Goal: Task Accomplishment & Management: Use online tool/utility

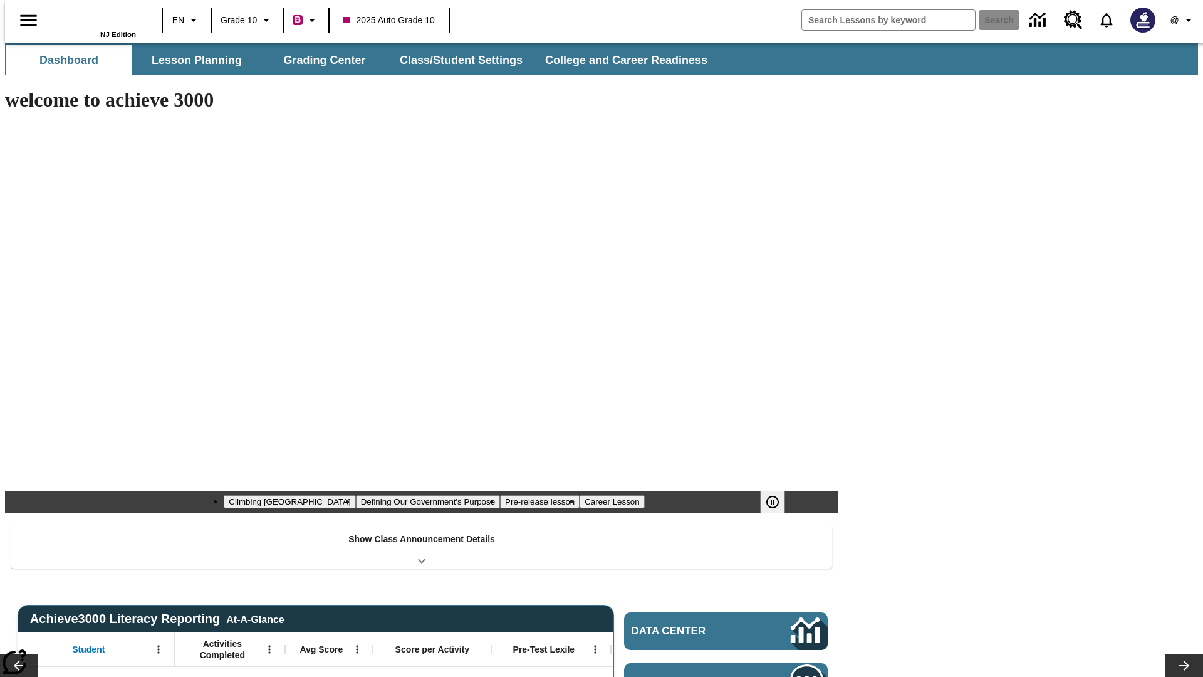
type input "-1"
click at [320, 60] on button "Grading Center" at bounding box center [324, 60] width 125 height 30
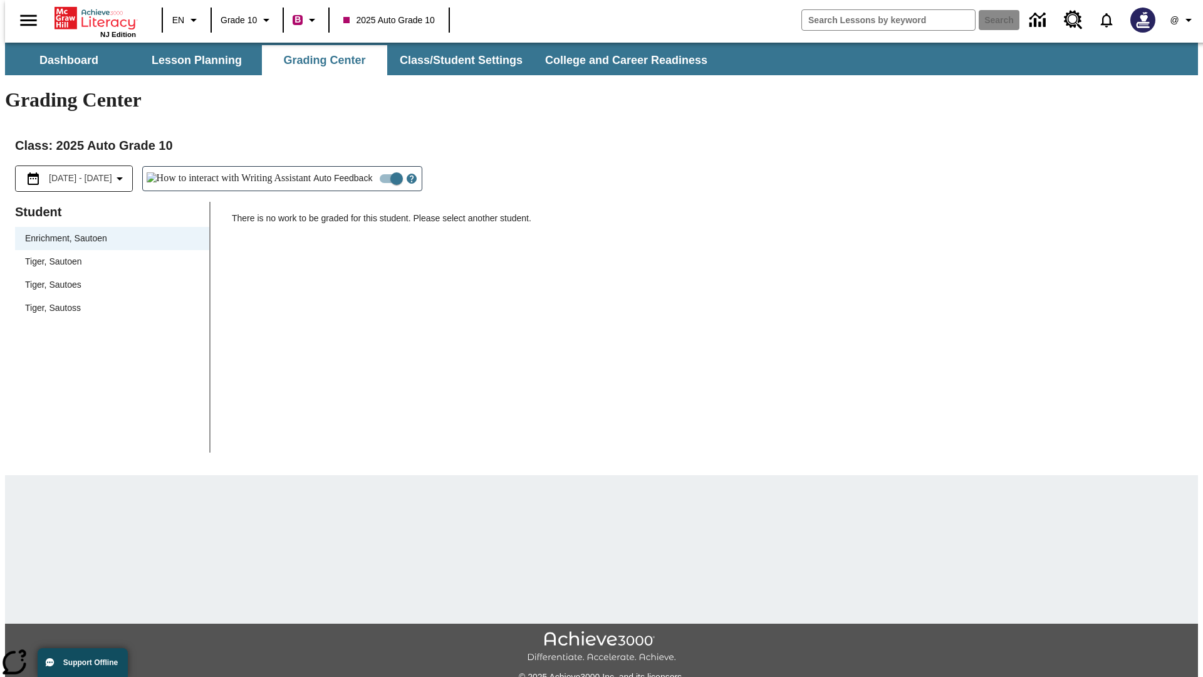
click at [108, 255] on span "Tiger, Sautoen" at bounding box center [112, 261] width 174 height 13
click at [410, 175] on icon "Open Help for Writing Assistant" at bounding box center [412, 178] width 4 height 7
